Goal: Task Accomplishment & Management: Use online tool/utility

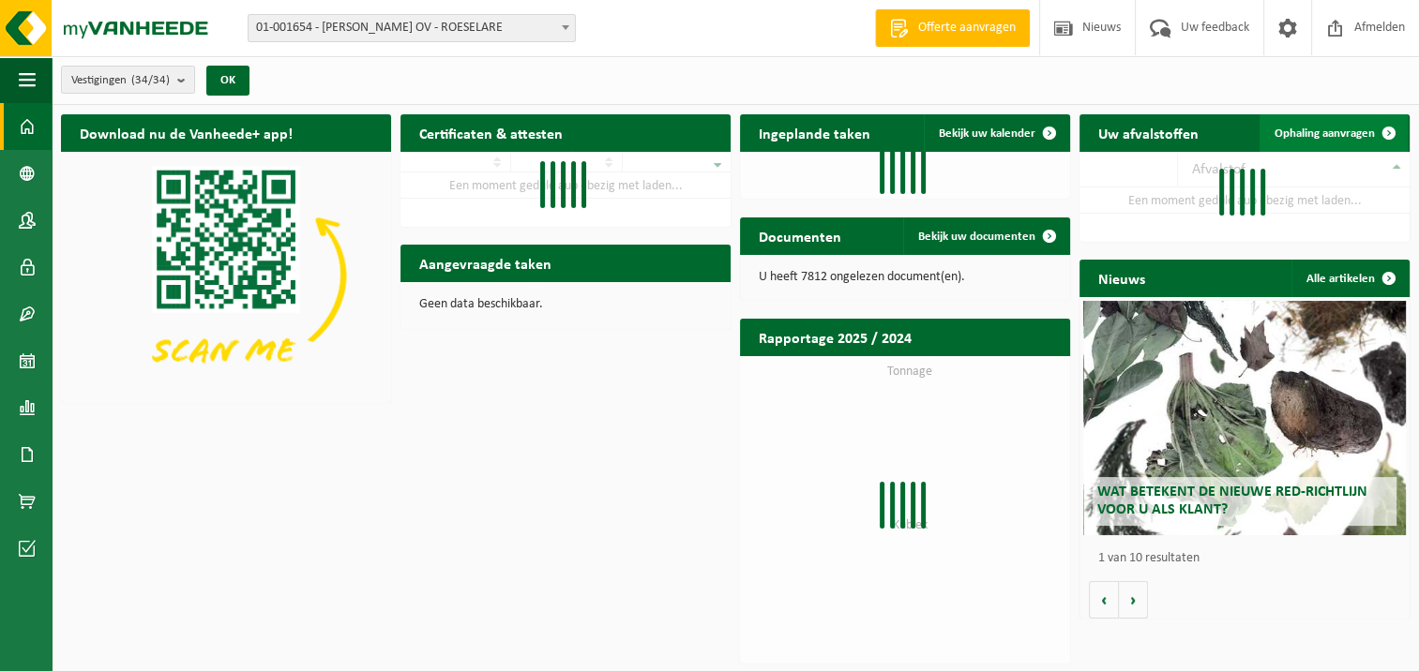
click at [1360, 120] on link "Ophaling aanvragen" at bounding box center [1333, 133] width 148 height 38
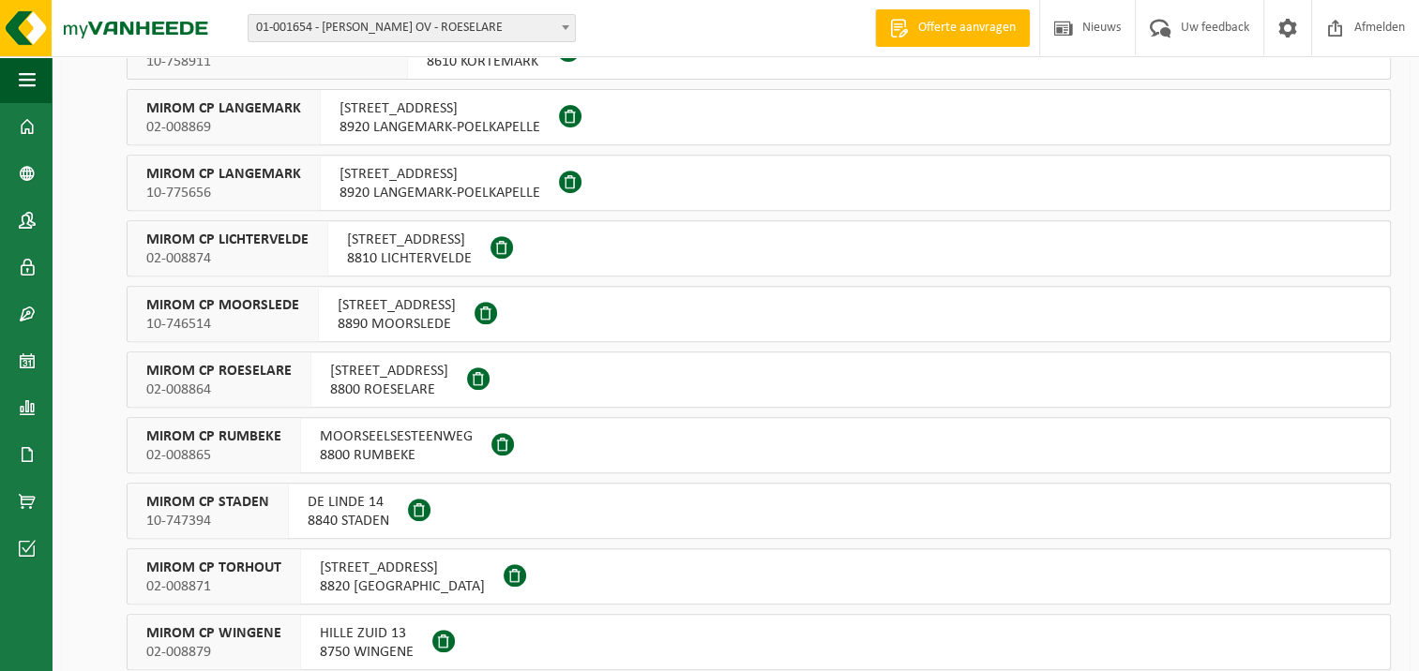
scroll to position [844, 0]
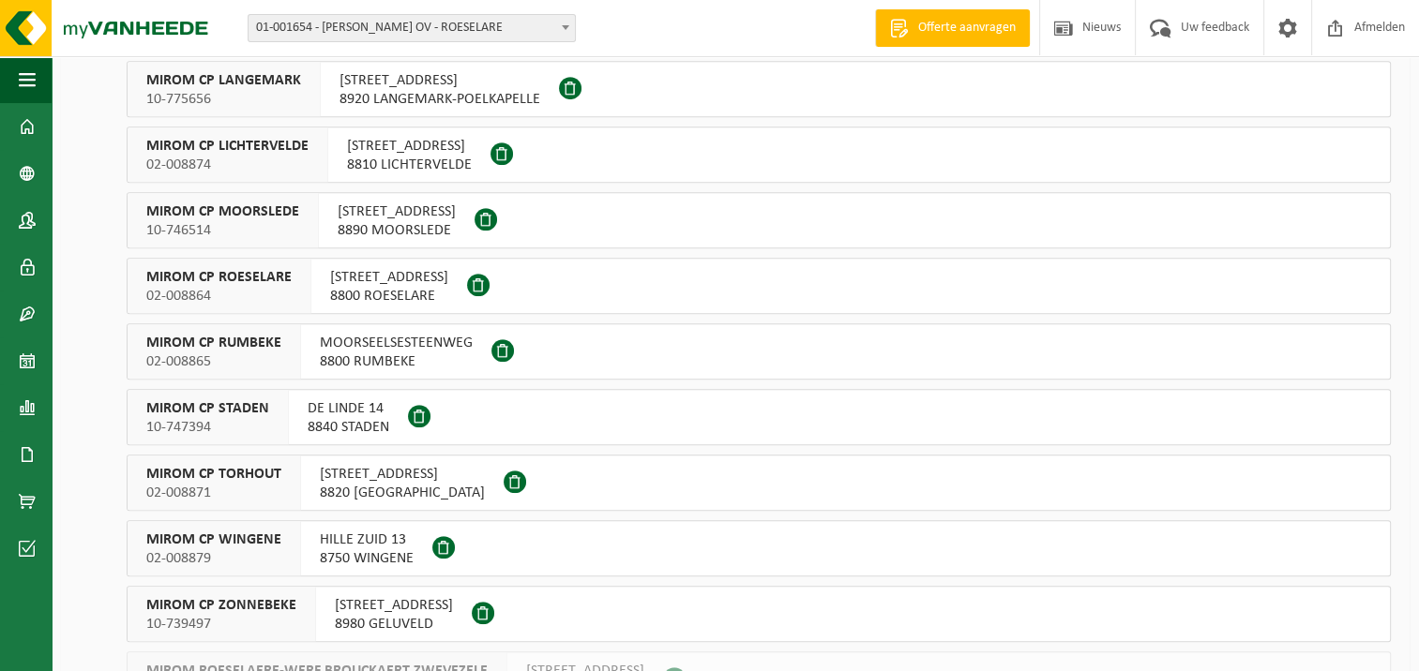
click at [343, 424] on span "8840 STADEN" at bounding box center [349, 427] width 82 height 19
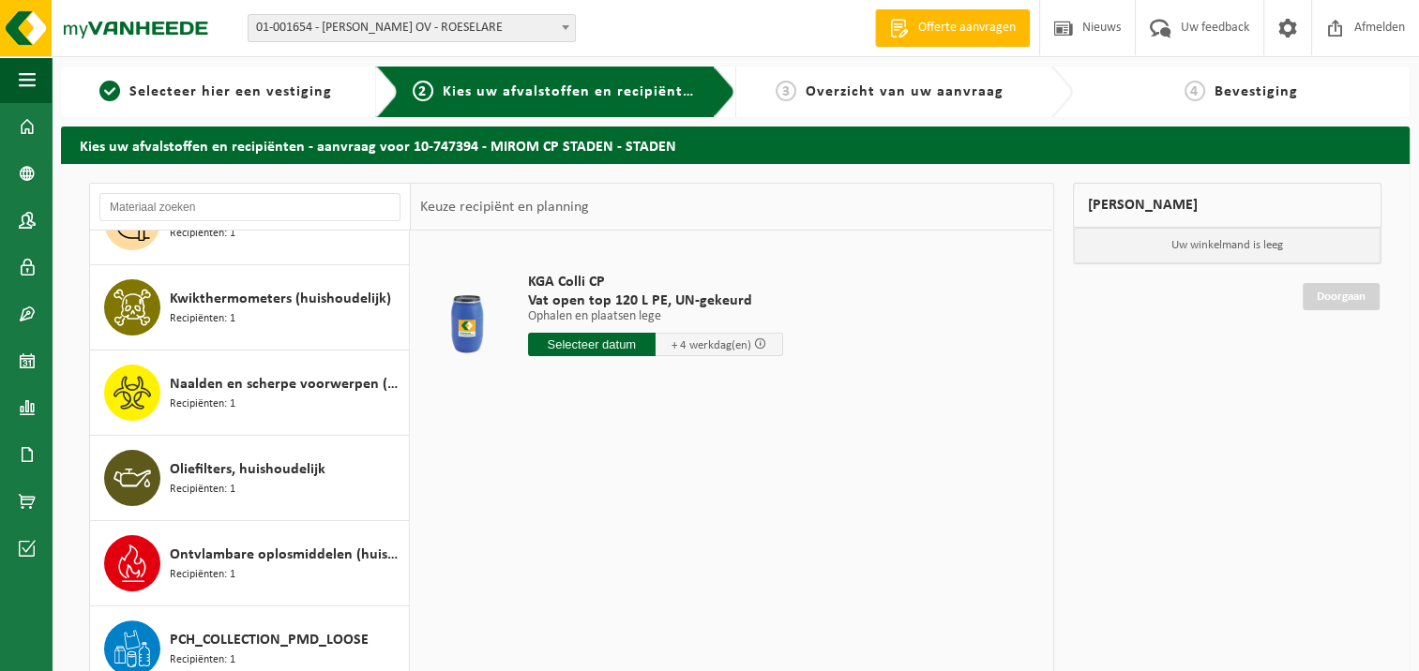
scroll to position [938, 0]
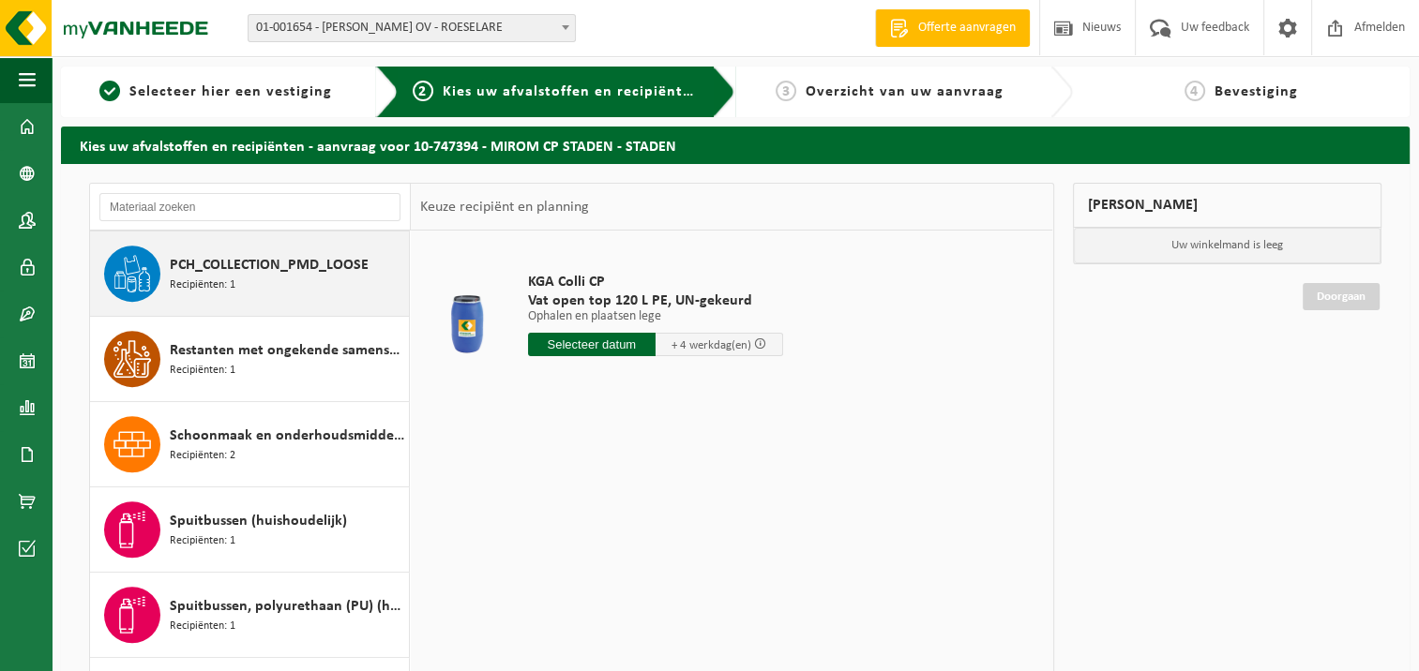
click at [272, 263] on span "PCH_COLLECTION_PMD_LOOSE" at bounding box center [269, 265] width 199 height 23
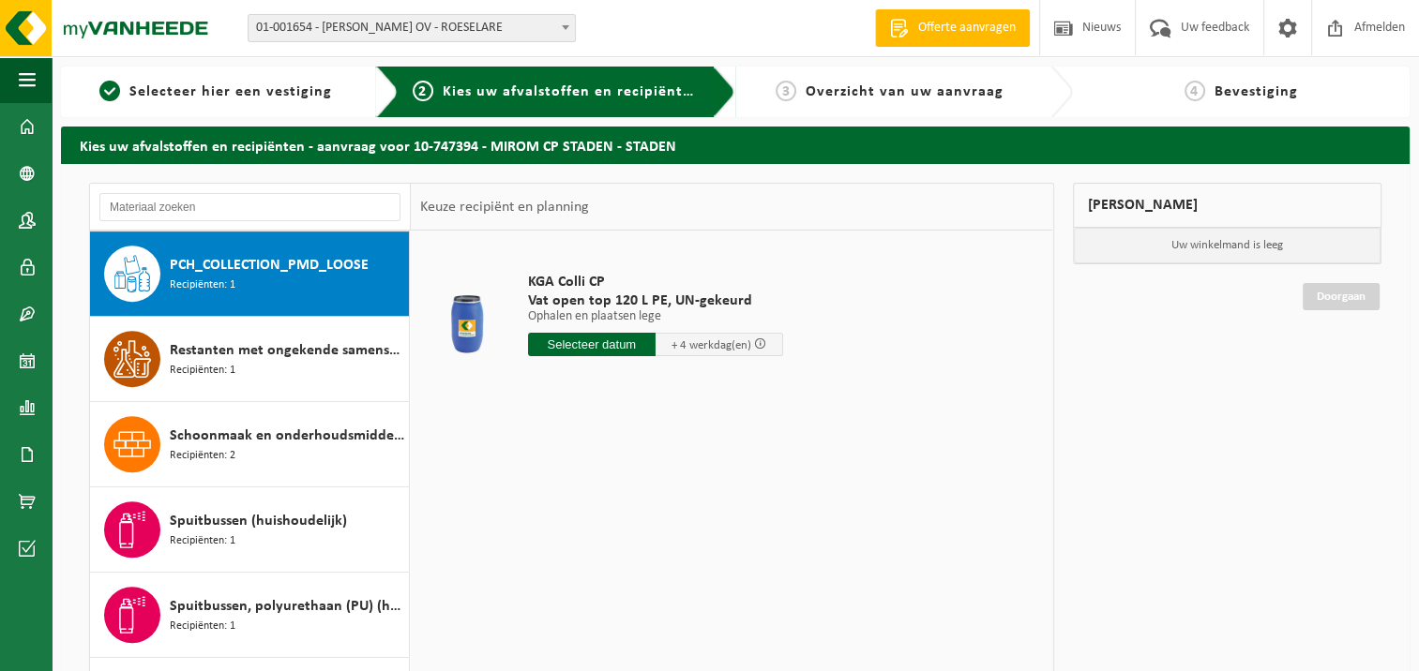
scroll to position [937, 0]
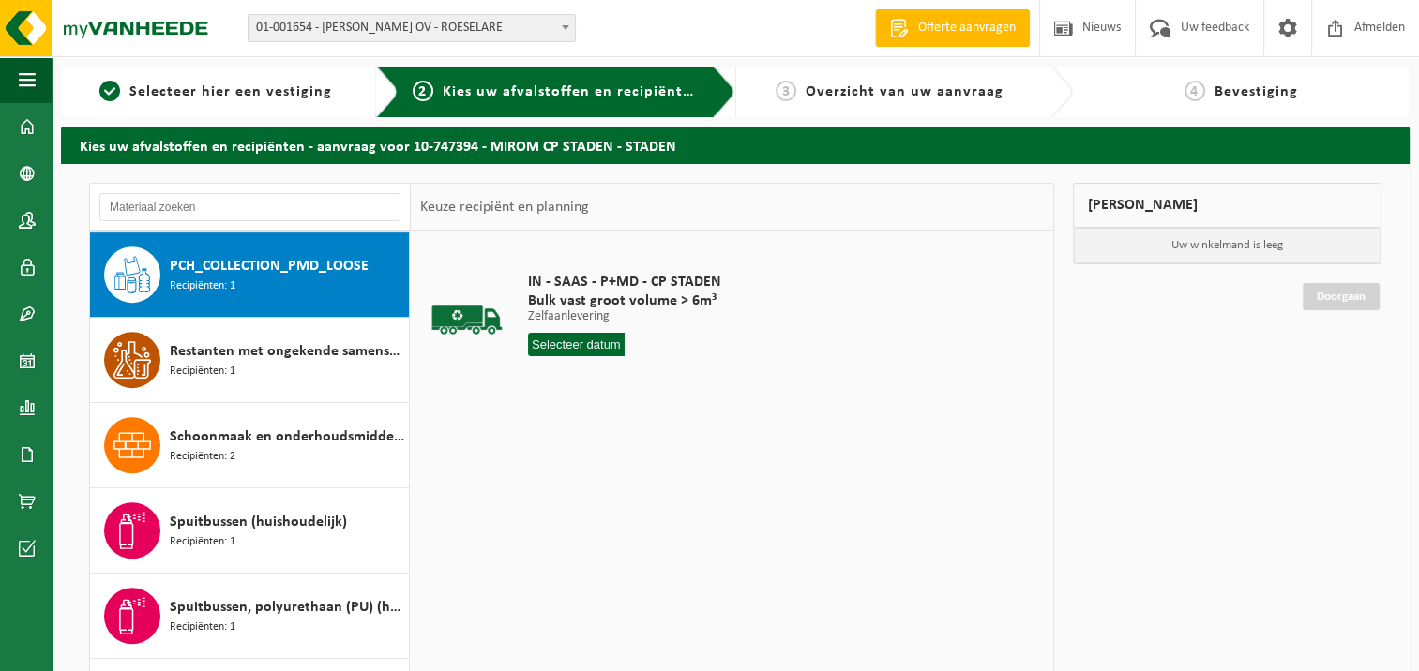
click at [588, 348] on input "text" at bounding box center [576, 344] width 97 height 23
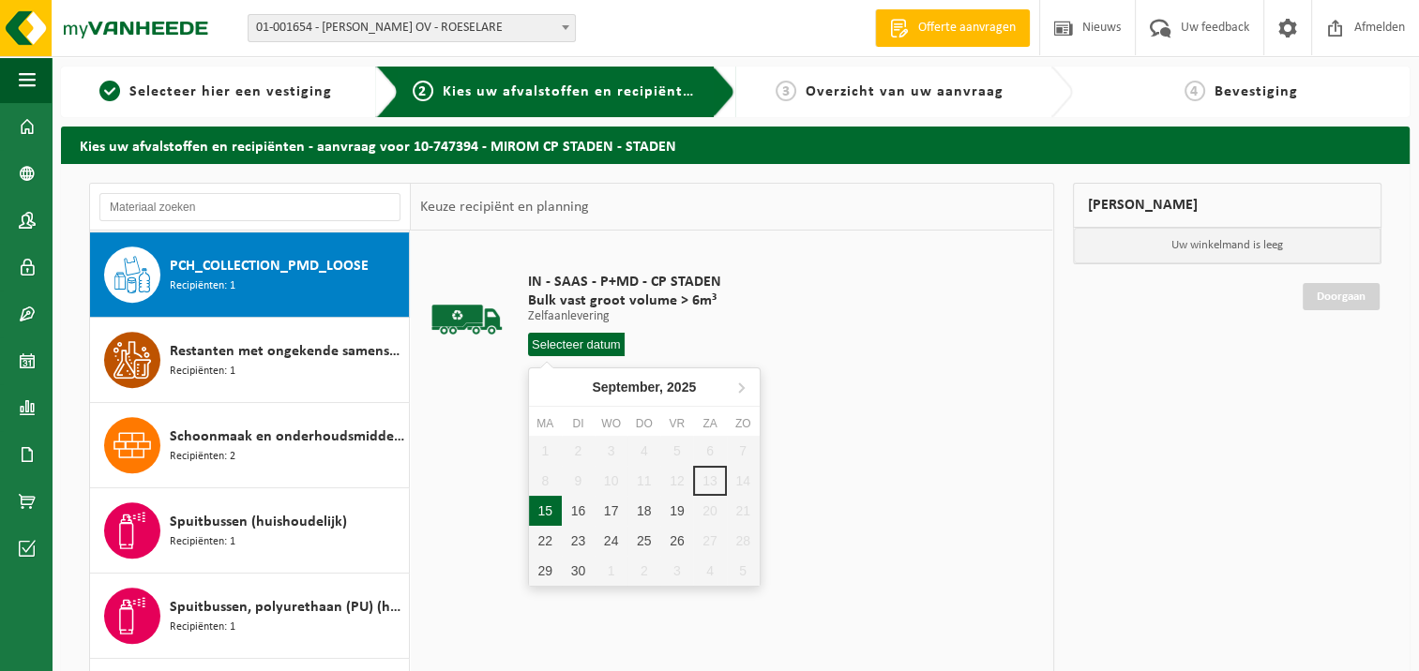
click at [542, 508] on div "15" at bounding box center [545, 511] width 33 height 30
type input "Van [DATE]"
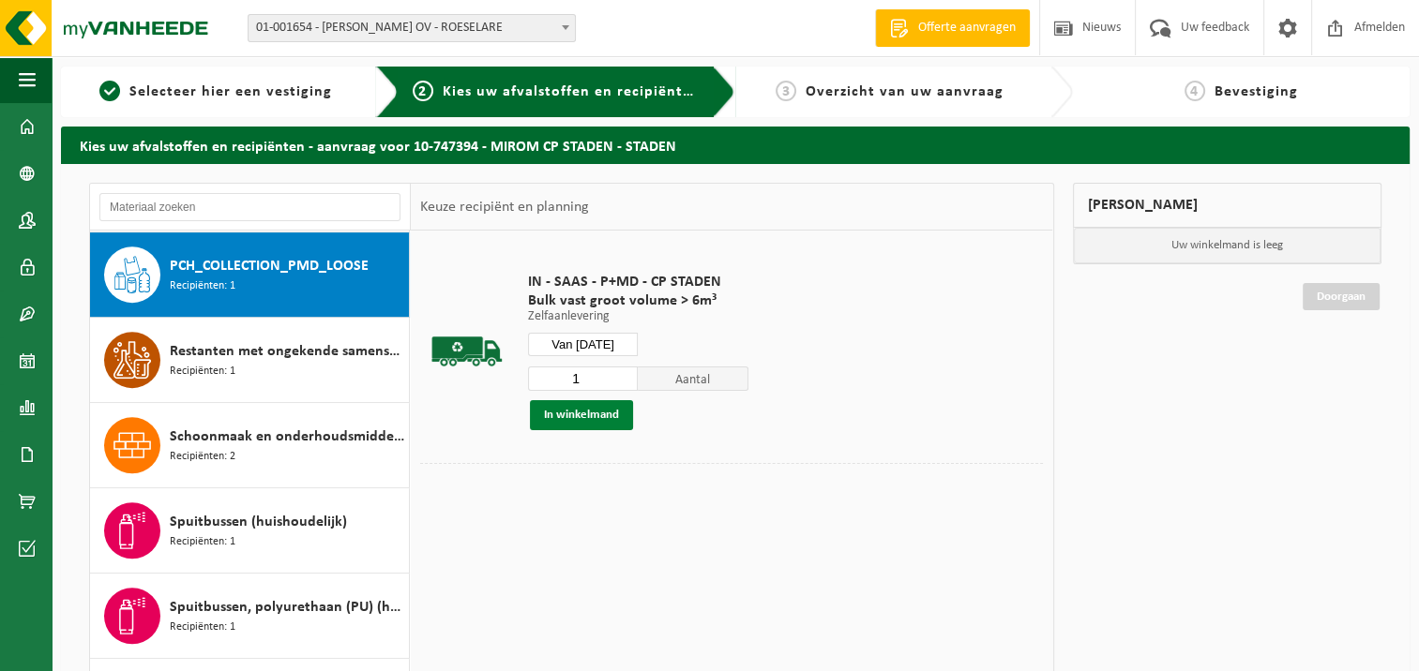
click at [572, 408] on button "In winkelmand" at bounding box center [581, 415] width 103 height 30
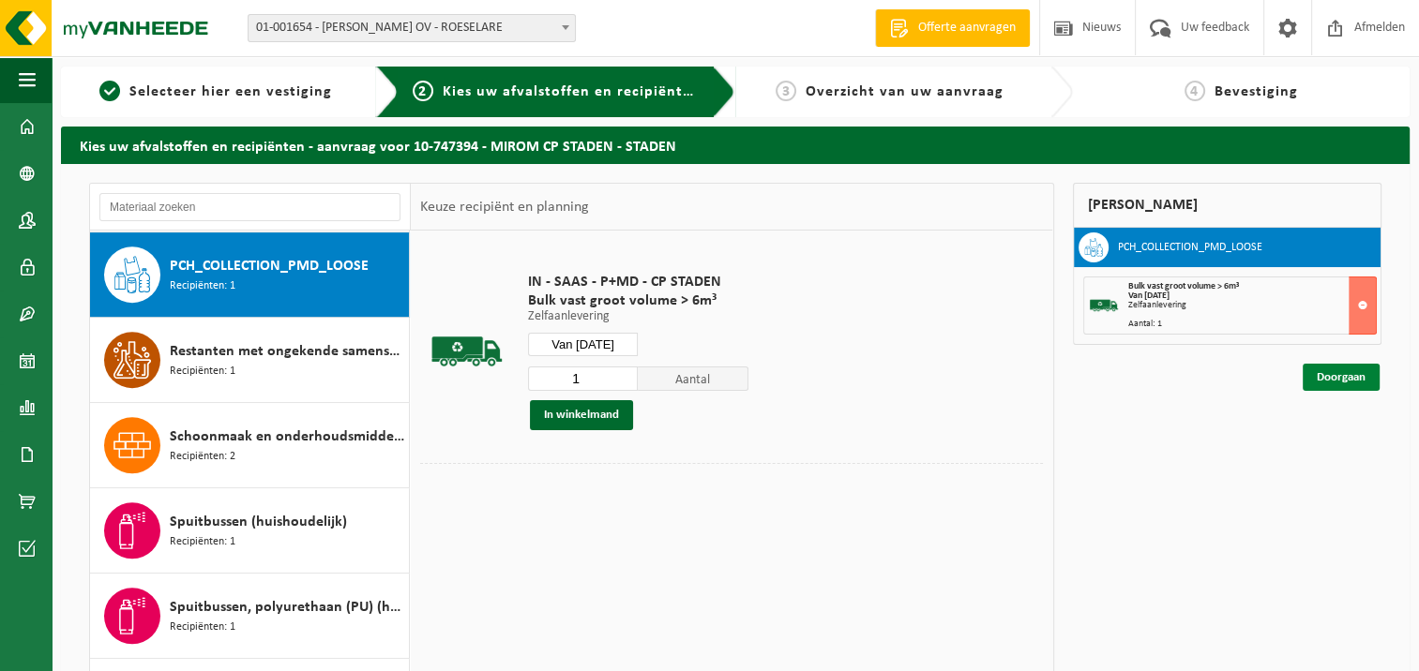
click at [1343, 386] on link "Doorgaan" at bounding box center [1340, 377] width 77 height 27
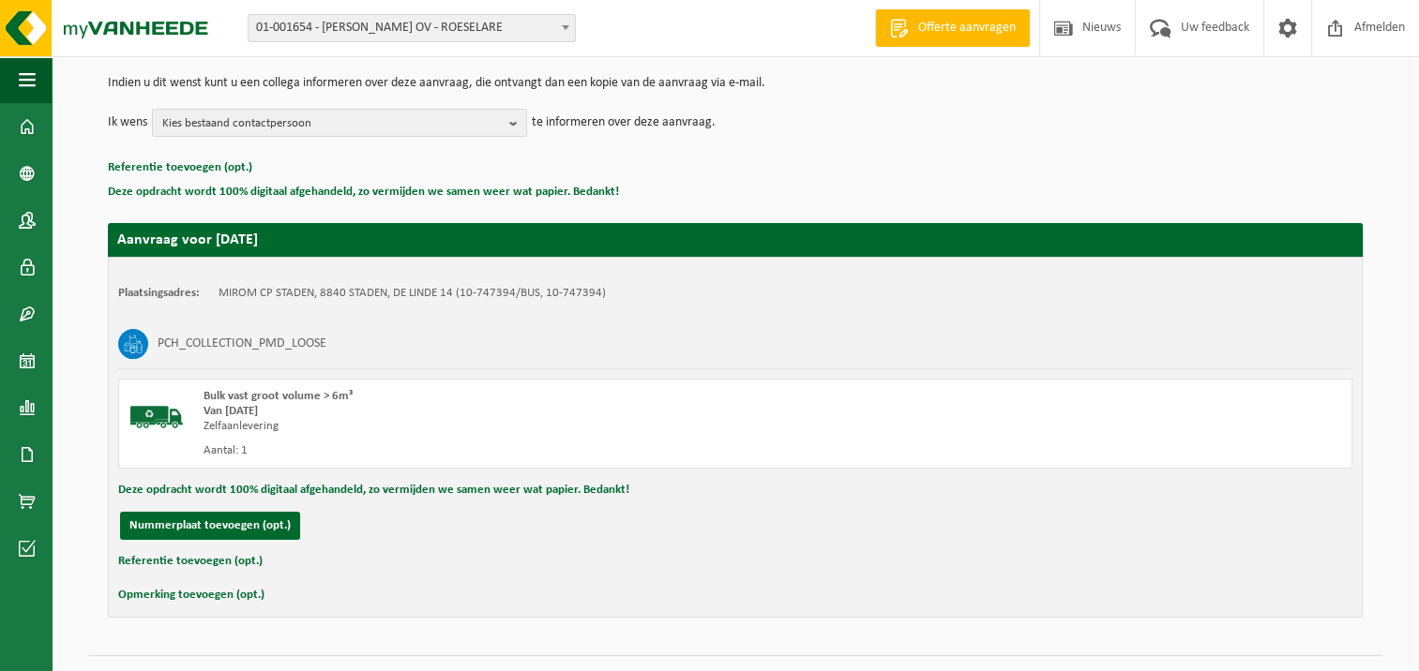
scroll to position [227, 0]
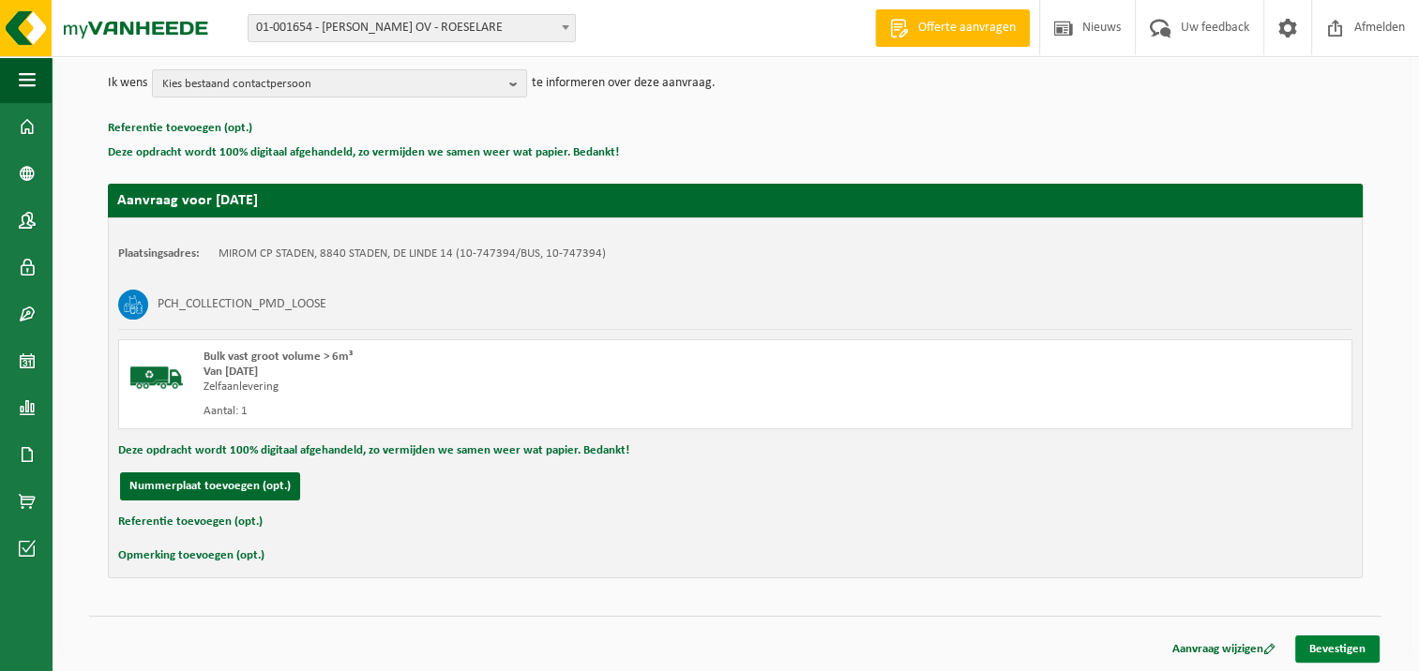
click at [1330, 644] on link "Bevestigen" at bounding box center [1337, 649] width 84 height 27
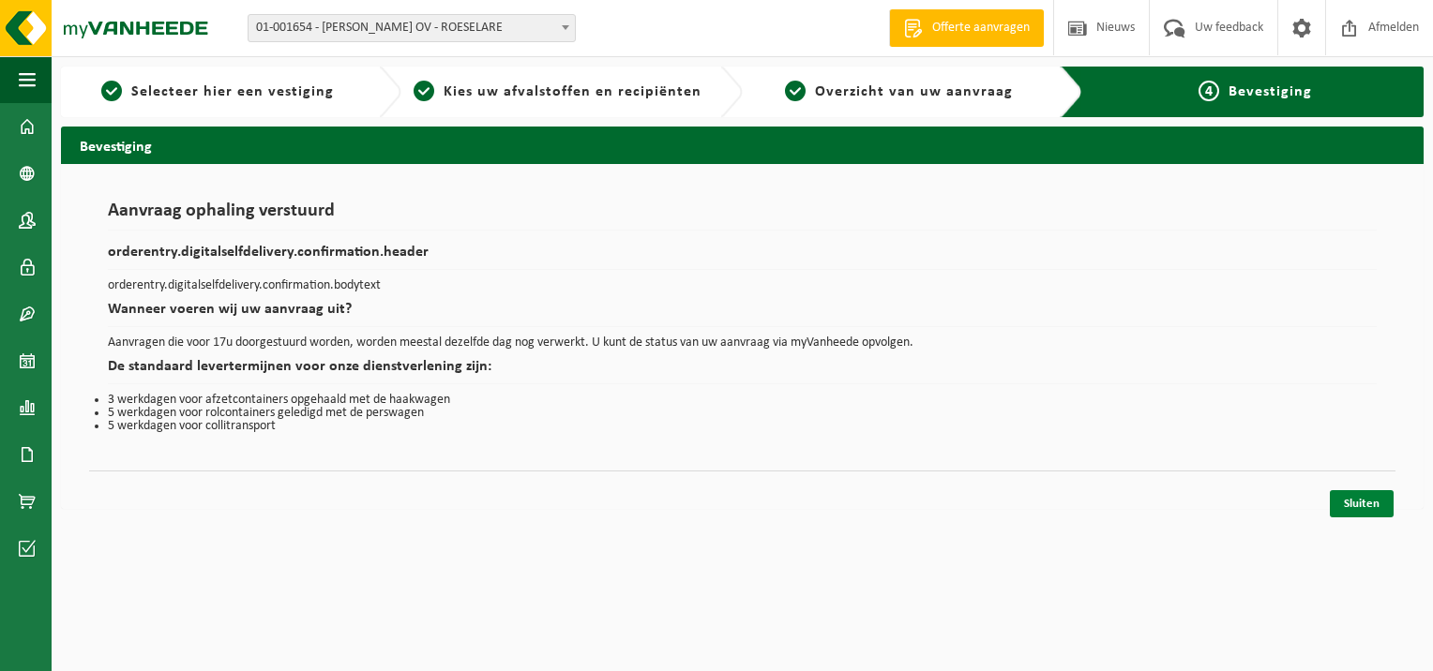
click at [1340, 504] on link "Sluiten" at bounding box center [1362, 503] width 64 height 27
